Goal: Transaction & Acquisition: Book appointment/travel/reservation

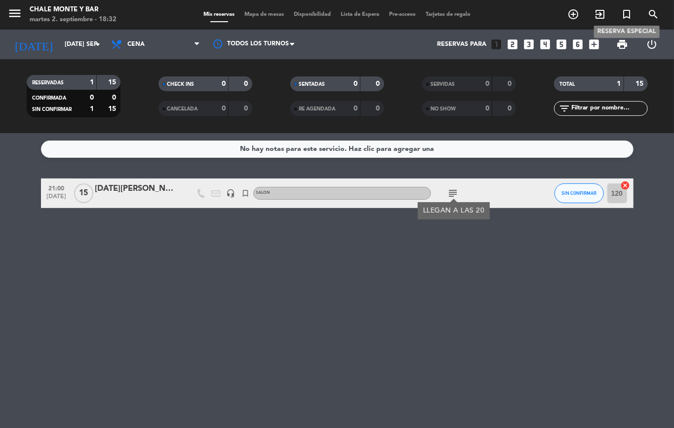
click at [628, 15] on icon "turned_in_not" at bounding box center [626, 14] width 12 height 12
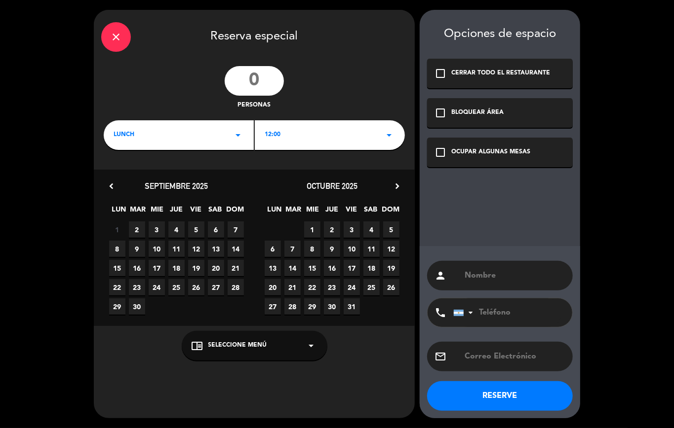
click at [251, 81] on input "number" at bounding box center [254, 81] width 59 height 30
type input "13"
click at [131, 133] on span "LUNCH" at bounding box center [124, 135] width 21 height 10
click at [112, 176] on div "Almuerzo Cena" at bounding box center [179, 163] width 150 height 56
click at [117, 175] on div "Cena" at bounding box center [179, 177] width 130 height 10
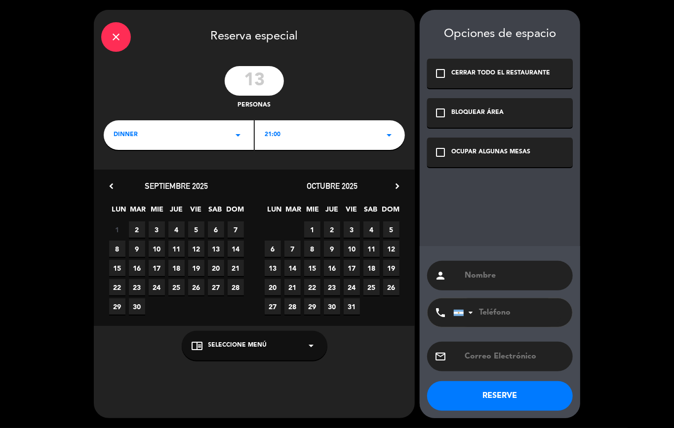
click at [195, 232] on span "5" at bounding box center [196, 230] width 16 height 16
click at [214, 348] on span "Seleccione Menú" at bounding box center [237, 346] width 59 height 10
click at [196, 318] on div "PATIO" at bounding box center [255, 322] width 126 height 10
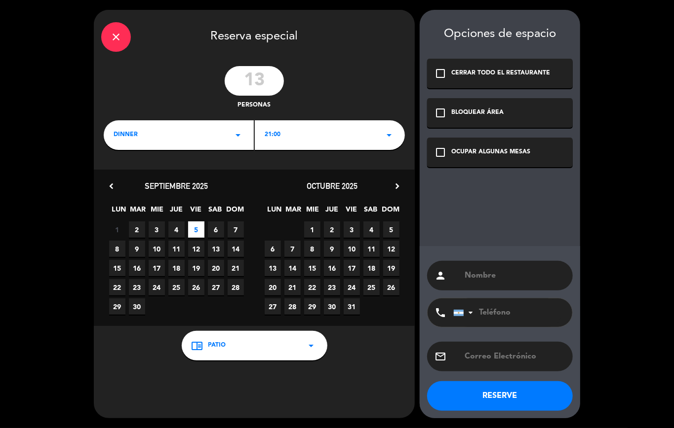
click at [439, 149] on icon "check_box_outline_blank" at bounding box center [440, 153] width 12 height 12
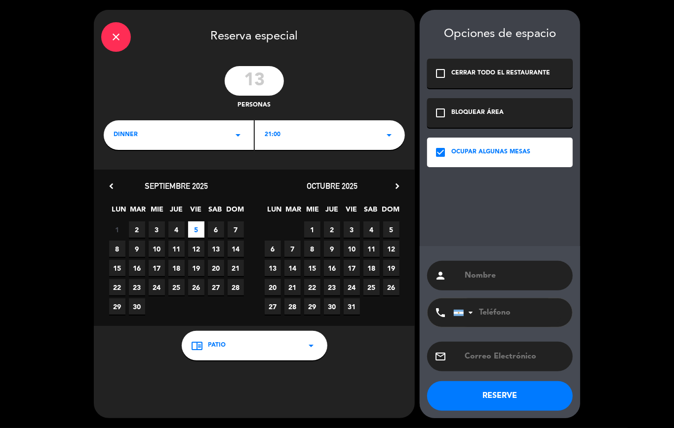
click at [484, 274] on input "text" at bounding box center [515, 276] width 102 height 14
paste input "[PERSON_NAME]"
type input "[PERSON_NAME]"
click at [206, 345] on div "chrome_reader_mode PATIO arrow_drop_down" at bounding box center [255, 346] width 146 height 30
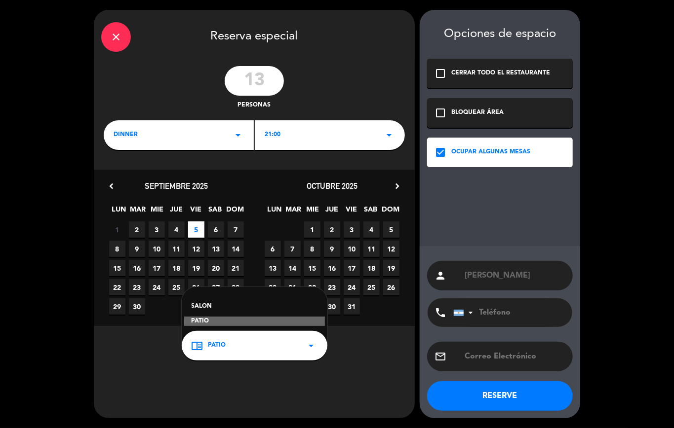
click at [202, 305] on div "SALON" at bounding box center [255, 307] width 126 height 10
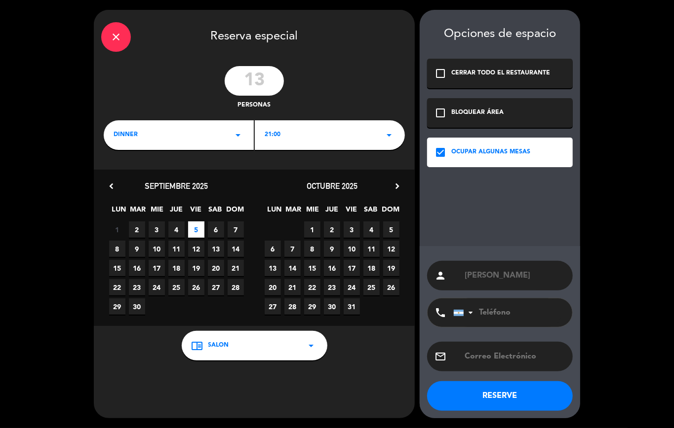
click at [504, 314] on input "tel" at bounding box center [507, 313] width 109 height 29
paste input "3731548850"
type input "3731548850"
click at [491, 395] on button "RESERVE" at bounding box center [500, 397] width 146 height 30
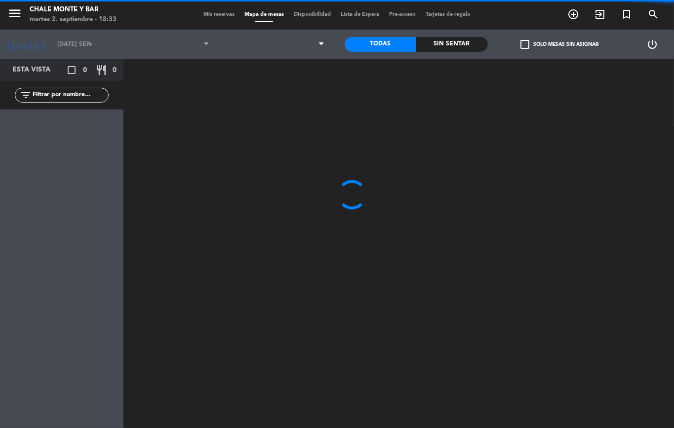
type input "vie. [DATE]"
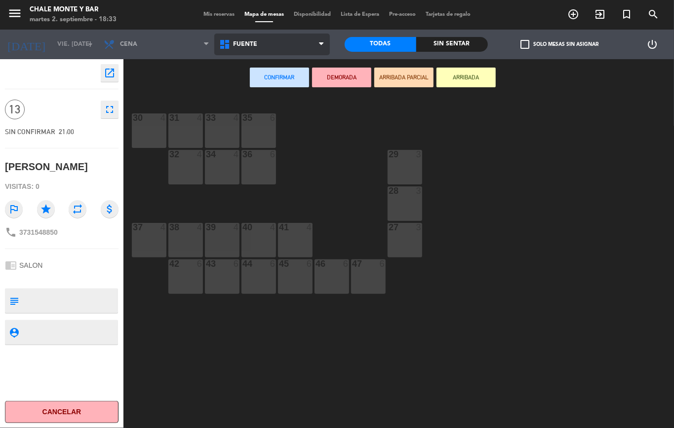
click at [263, 42] on span "FUENTE" at bounding box center [272, 45] width 116 height 22
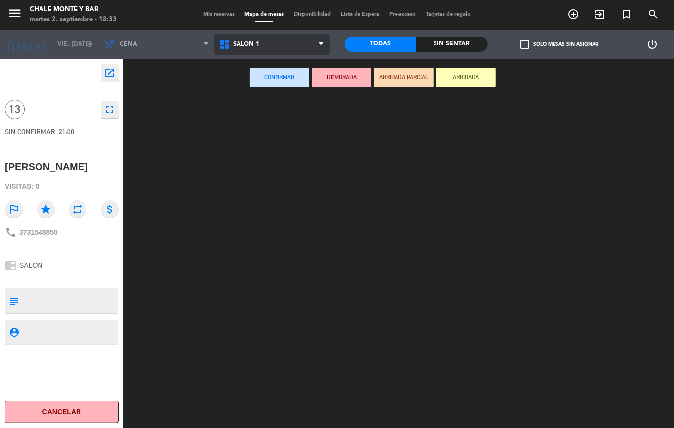
click at [263, 148] on ng-component "menu Chale [PERSON_NAME] 2. septiembre - 18:33 Mis reservas Mapa de mesas Dispo…" at bounding box center [337, 214] width 674 height 428
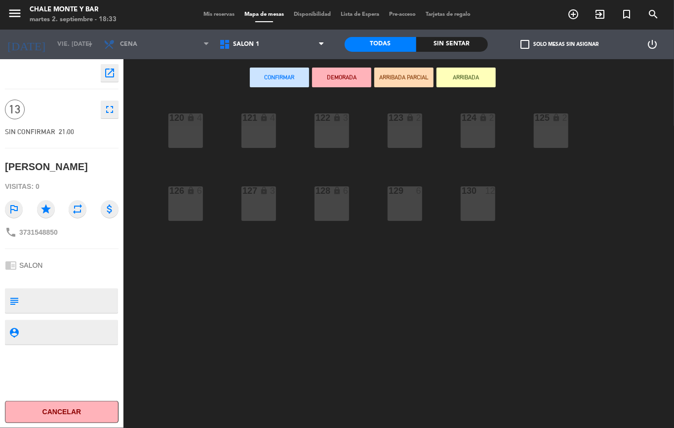
click at [186, 139] on div "120 lock 4" at bounding box center [185, 131] width 35 height 35
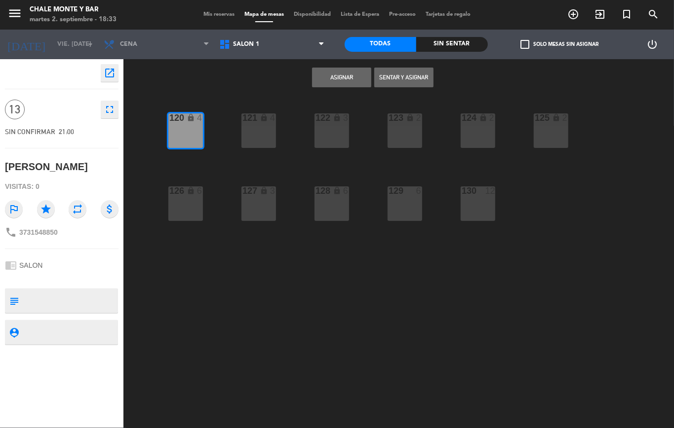
click at [260, 138] on div "121 lock 4" at bounding box center [258, 131] width 35 height 35
click at [193, 195] on div "lock" at bounding box center [185, 191] width 16 height 9
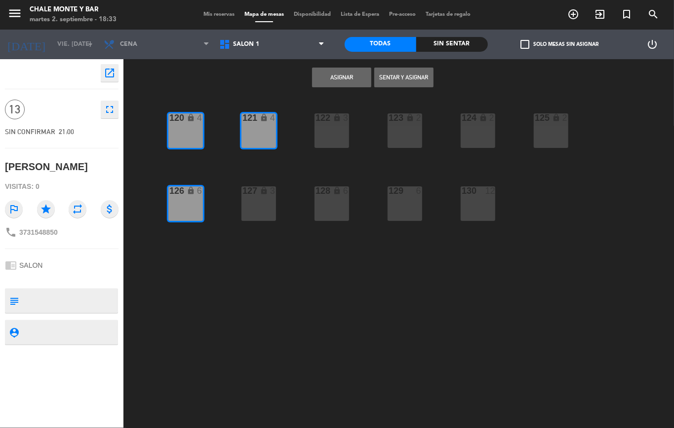
click at [251, 138] on div "121 lock 4" at bounding box center [258, 131] width 35 height 35
click at [333, 121] on icon "lock" at bounding box center [337, 118] width 8 height 8
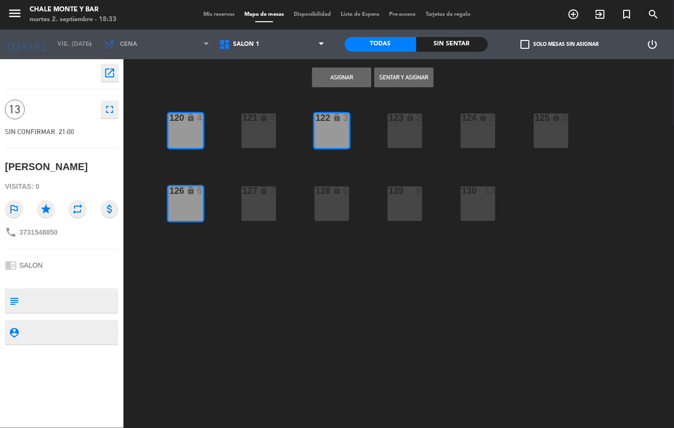
click at [342, 82] on button "Asignar" at bounding box center [341, 78] width 59 height 20
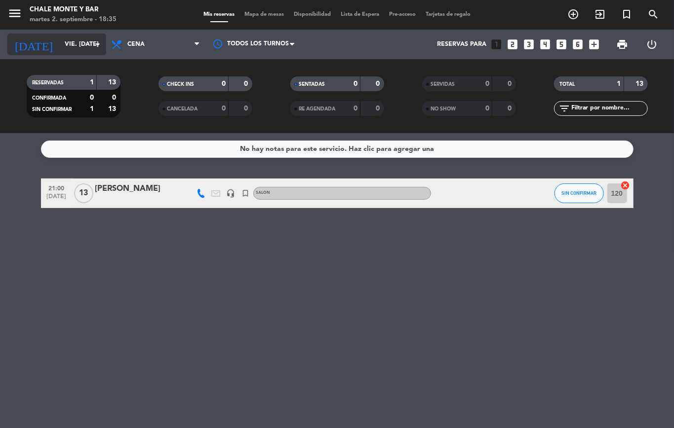
click at [61, 46] on input "vie. [DATE]" at bounding box center [101, 44] width 83 height 17
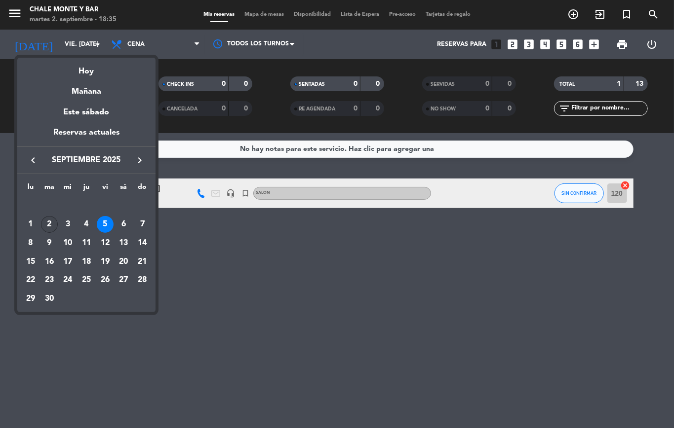
click at [47, 224] on div "2" at bounding box center [49, 224] width 17 height 17
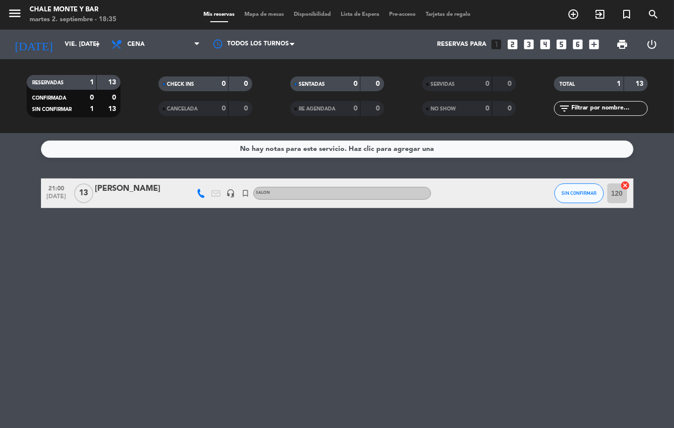
type input "[DATE] sep."
